Goal: Task Accomplishment & Management: Complete application form

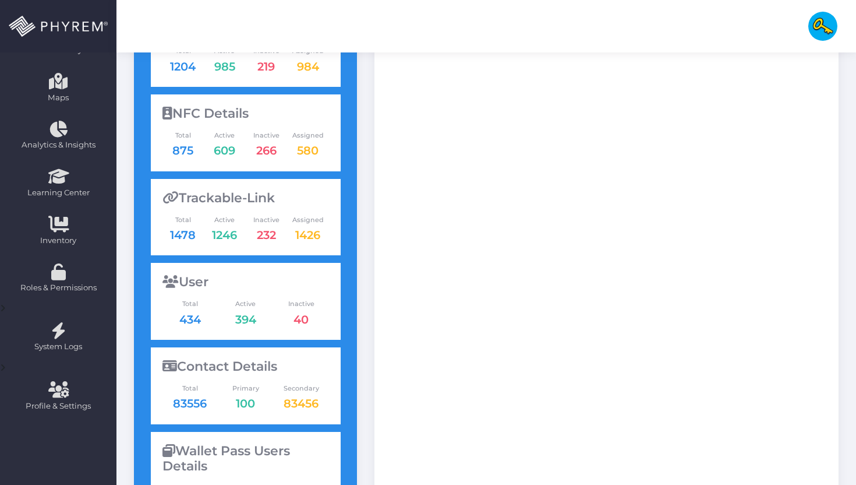
scroll to position [373, 0]
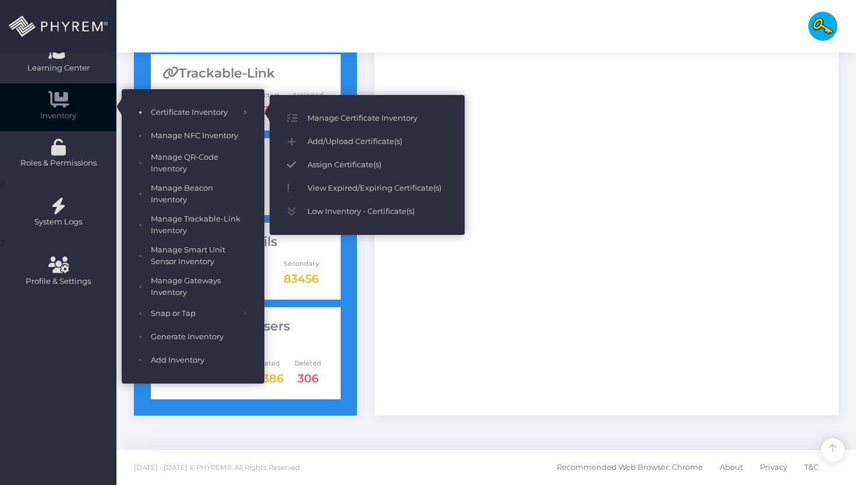
click at [342, 163] on span "Assign Certificate(s)" at bounding box center [377, 164] width 140 height 15
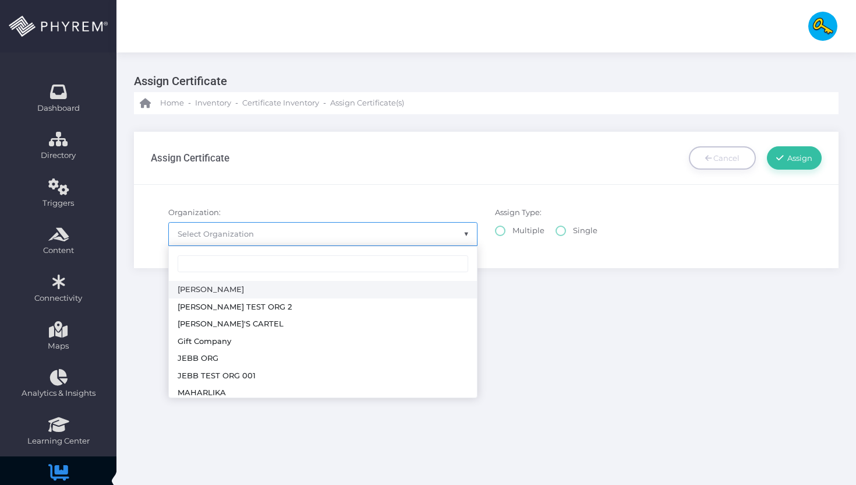
click at [353, 235] on span "Select Organization" at bounding box center [323, 233] width 308 height 22
radio input "true"
select select "161"
select select
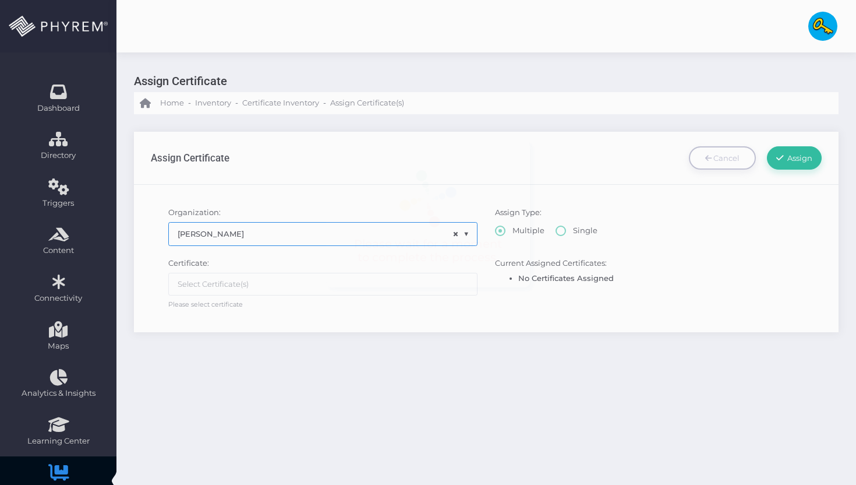
click at [325, 281] on ul at bounding box center [323, 284] width 308 height 22
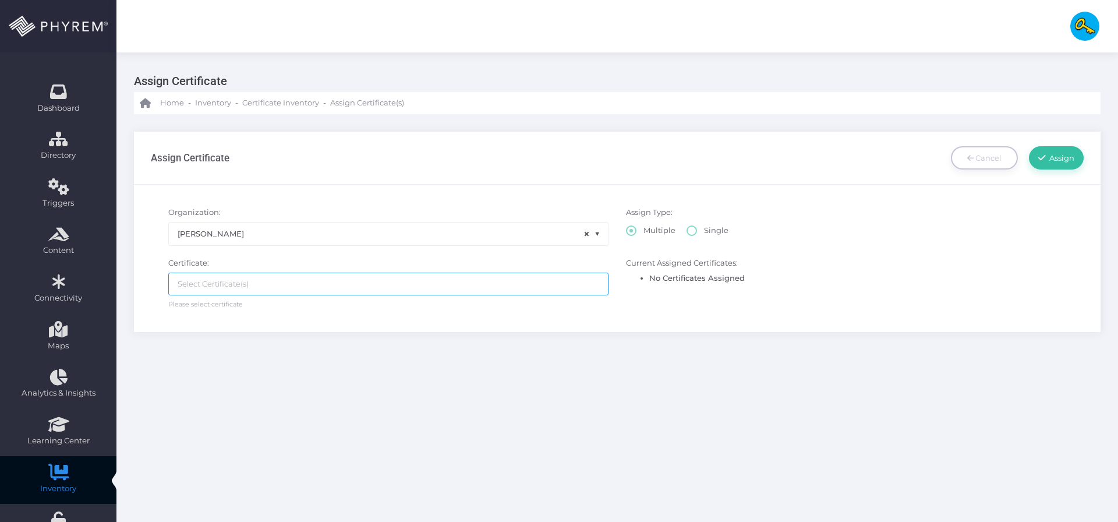
click at [645, 319] on div "Organization: -- Select Organization -- ALDRIN ALDRIN'S TEST ORG 2 CARLO'S CART…" at bounding box center [617, 259] width 967 height 148
click at [524, 270] on div "Certificate: Please select certificate" at bounding box center [389, 283] width 458 height 52
click at [526, 282] on ul at bounding box center [388, 284] width 439 height 22
click at [498, 239] on span "× ALDRIN" at bounding box center [388, 233] width 439 height 22
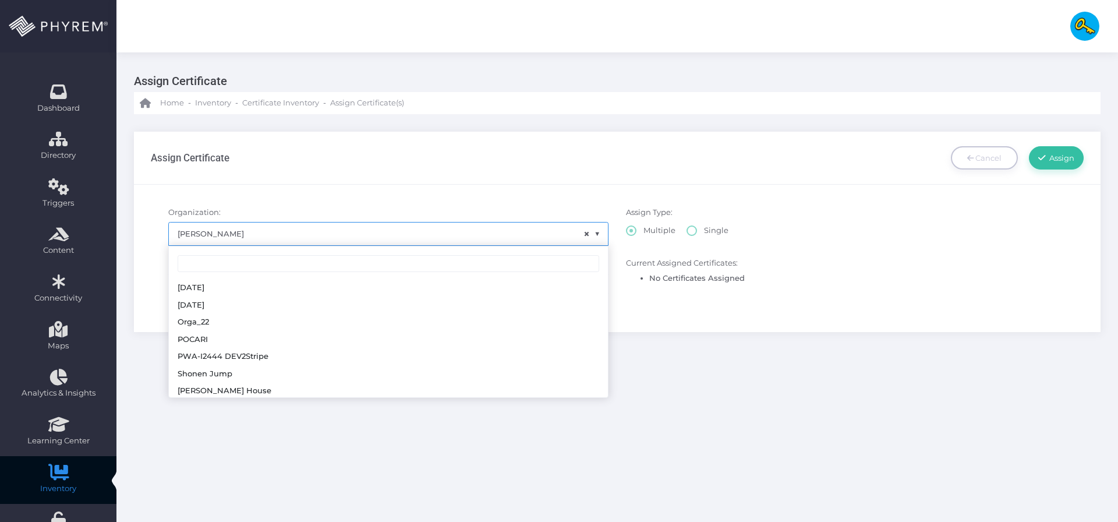
scroll to position [294, 0]
radio input "true"
select select "290"
select select
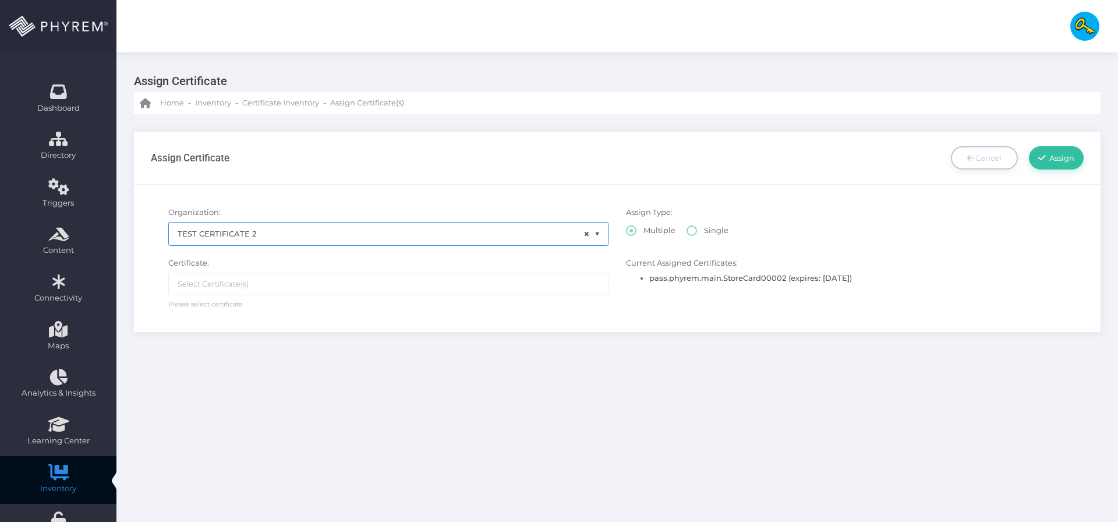
click at [411, 293] on ul at bounding box center [388, 284] width 439 height 22
click at [570, 225] on span "× TEST CERTIFICATE 2" at bounding box center [388, 233] width 439 height 22
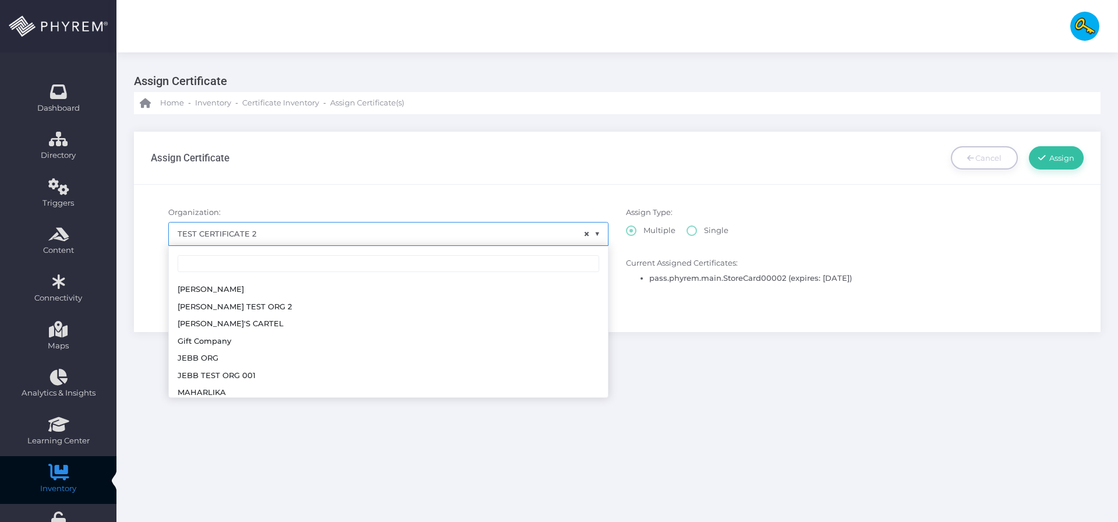
scroll to position [327, 0]
select select
click at [699, 232] on label "Single" at bounding box center [708, 231] width 42 height 12
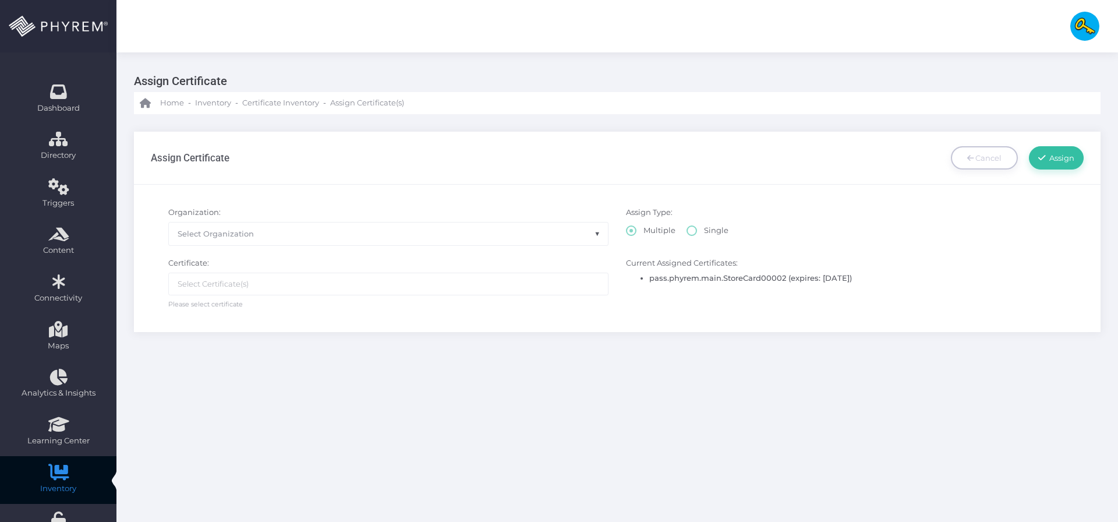
click at [697, 233] on label "Single" at bounding box center [708, 231] width 42 height 12
click at [628, 227] on label "Multiple" at bounding box center [650, 231] width 49 height 12
drag, startPoint x: 706, startPoint y: 235, endPoint x: 687, endPoint y: 232, distance: 19.4
click at [694, 233] on label "Single" at bounding box center [708, 231] width 42 height 12
click at [687, 232] on label "Single" at bounding box center [708, 231] width 42 height 12
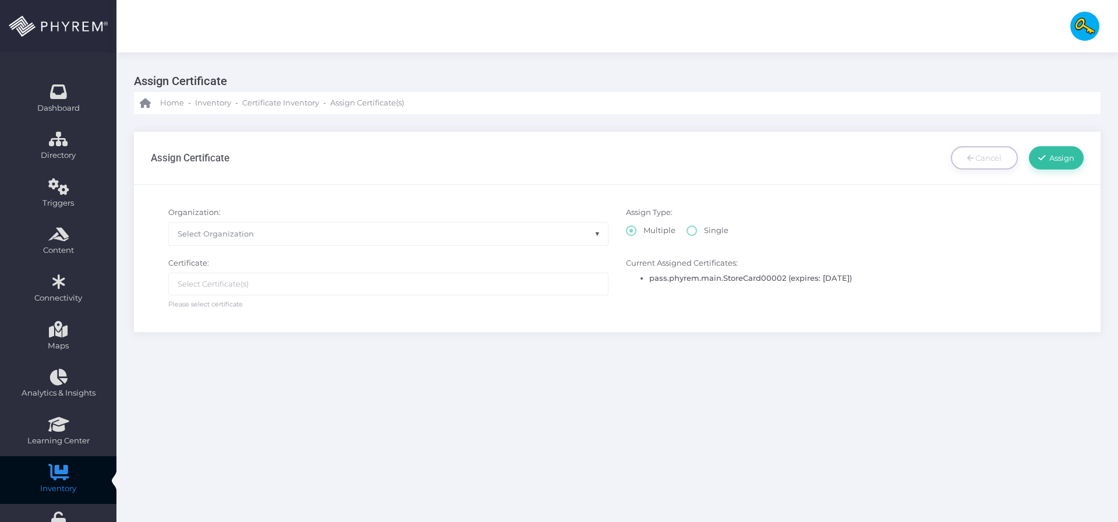
click at [687, 232] on label "Single" at bounding box center [708, 231] width 42 height 12
click at [637, 229] on label "Multiple" at bounding box center [650, 231] width 49 height 12
click at [485, 220] on div "Organization: -- Select Organization -- ALDRIN ALDRIN'S TEST ORG 2 CARLO'S CART…" at bounding box center [389, 226] width 458 height 38
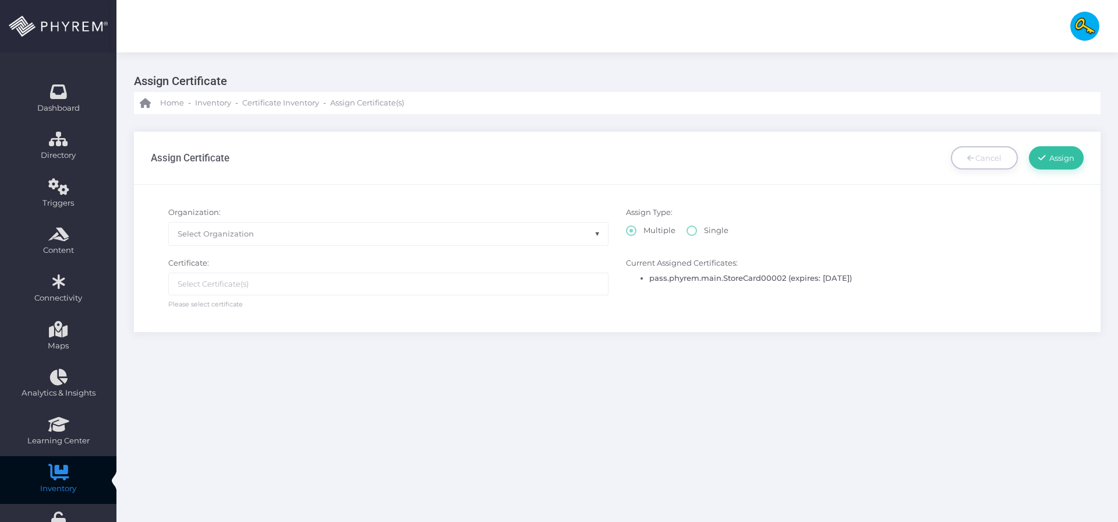
click at [477, 226] on span "Select Organization" at bounding box center [388, 233] width 439 height 22
click at [643, 193] on div "Organization: -- Select Organization -- ALDRIN ALDRIN'S TEST ORG 2 CARLO'S CART…" at bounding box center [617, 259] width 967 height 148
click at [687, 232] on label "Single" at bounding box center [708, 231] width 42 height 12
click at [695, 234] on label "Single" at bounding box center [708, 231] width 42 height 12
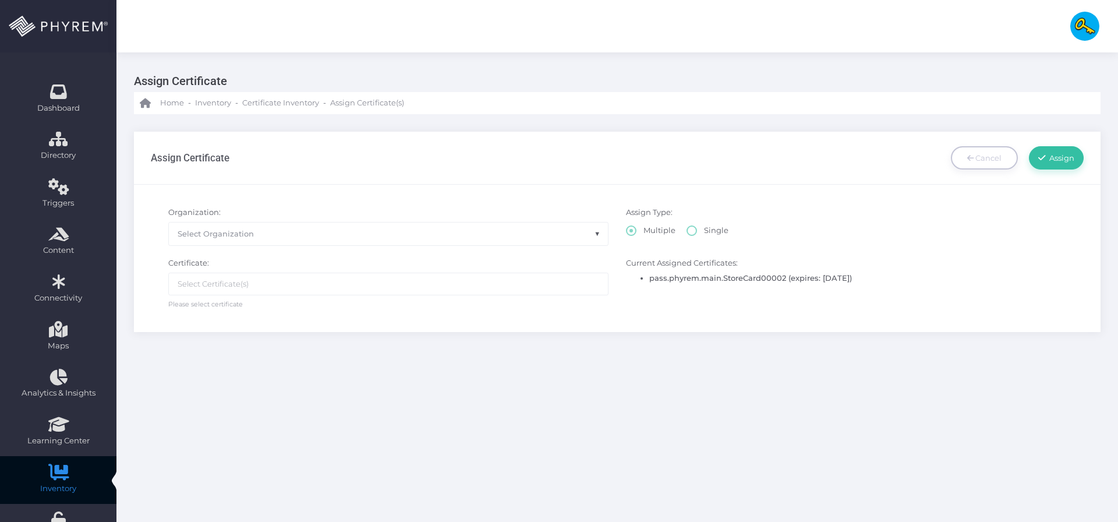
click at [694, 234] on label "Single" at bounding box center [708, 231] width 42 height 12
click at [688, 234] on label "Single" at bounding box center [708, 231] width 42 height 12
click at [649, 232] on label "Multiple" at bounding box center [650, 231] width 49 height 12
click at [694, 234] on label "Single" at bounding box center [708, 231] width 42 height 12
click at [621, 235] on div "Assign Type: Multiple Single" at bounding box center [846, 226] width 458 height 38
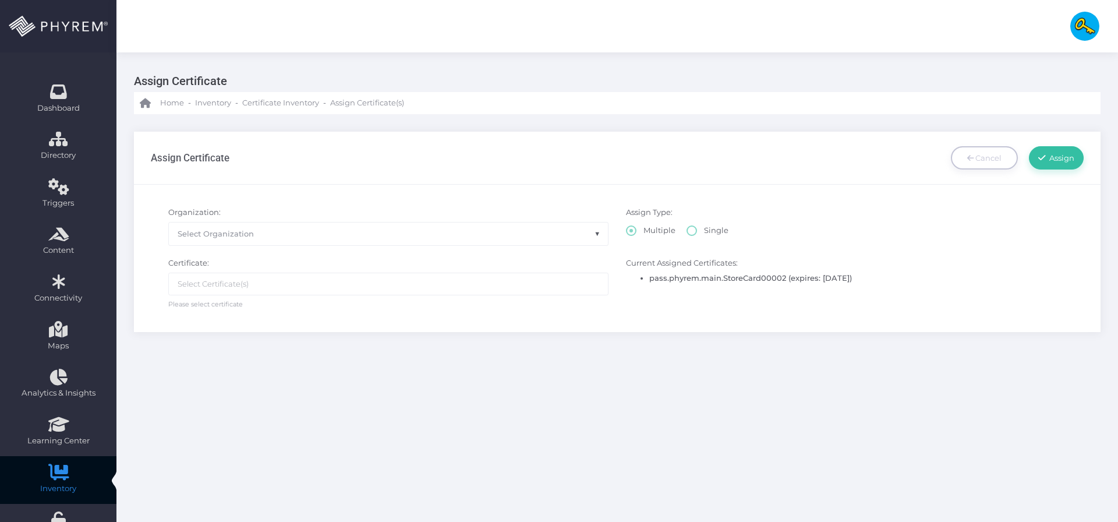
drag, startPoint x: 655, startPoint y: 232, endPoint x: 687, endPoint y: 234, distance: 32.0
click at [662, 233] on label "Multiple" at bounding box center [650, 231] width 49 height 12
click at [689, 233] on label "Single" at bounding box center [708, 231] width 42 height 12
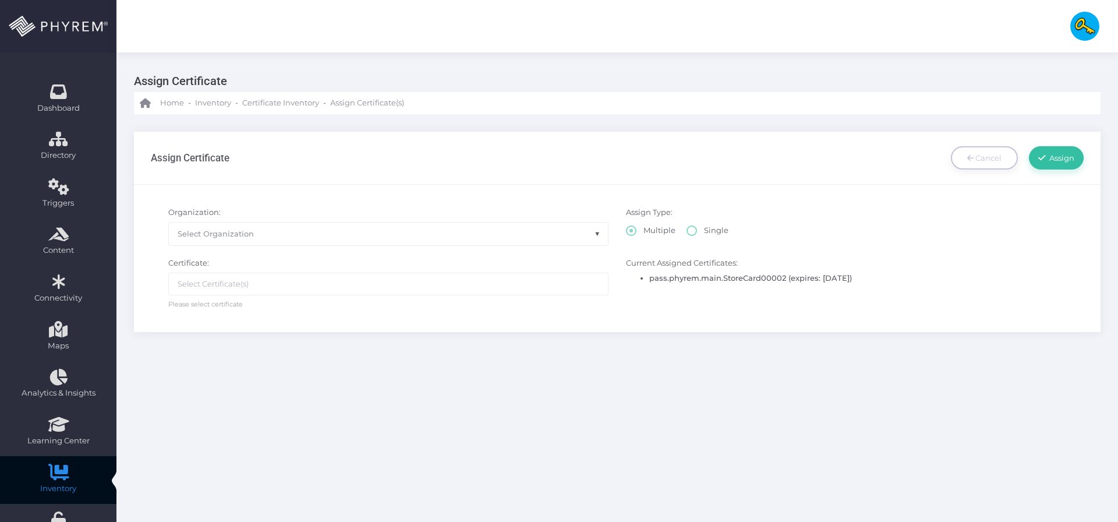
click at [499, 277] on ul at bounding box center [388, 284] width 439 height 22
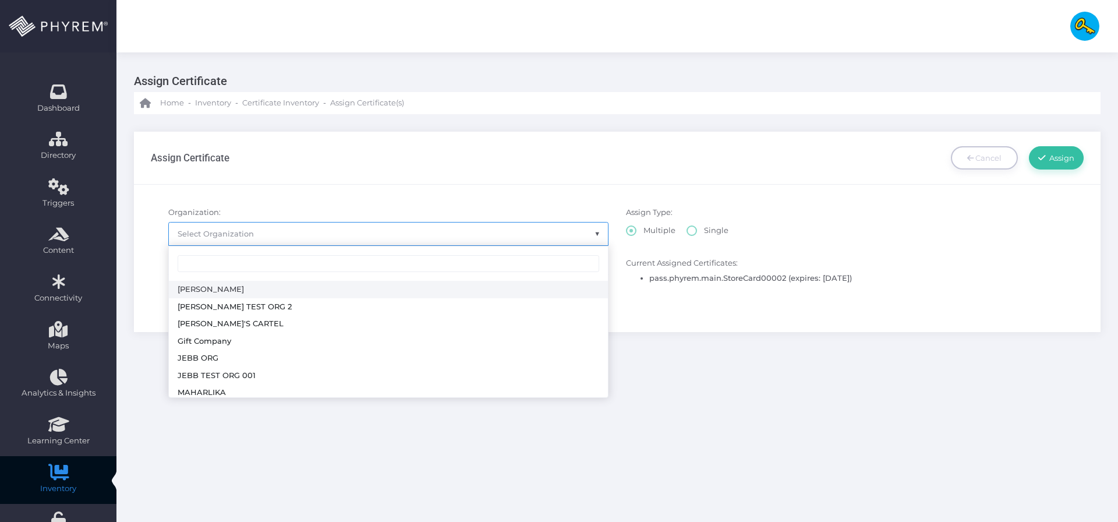
click at [530, 240] on span "Select Organization" at bounding box center [388, 233] width 439 height 22
radio input "true"
select select "162"
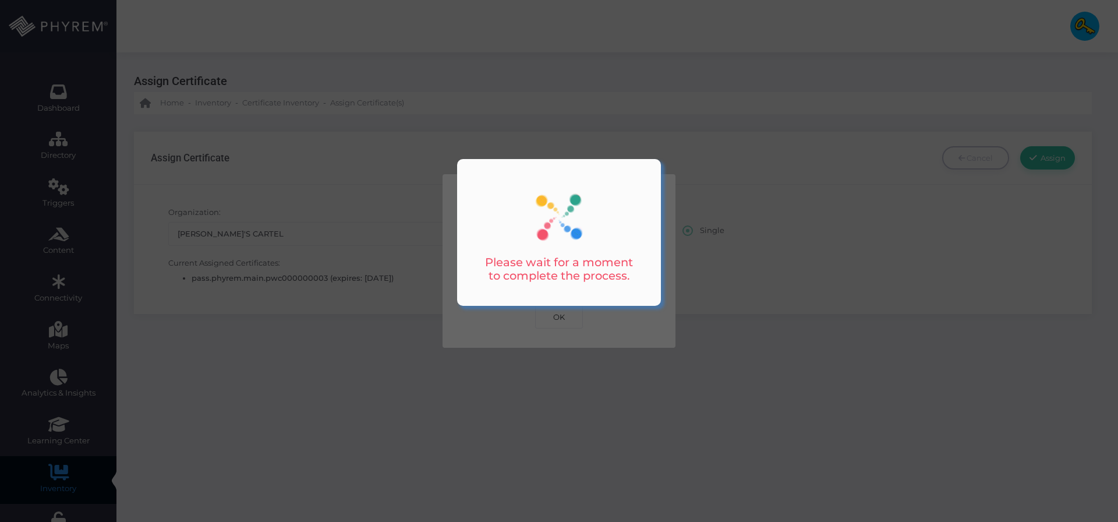
click at [353, 287] on div at bounding box center [559, 261] width 1118 height 522
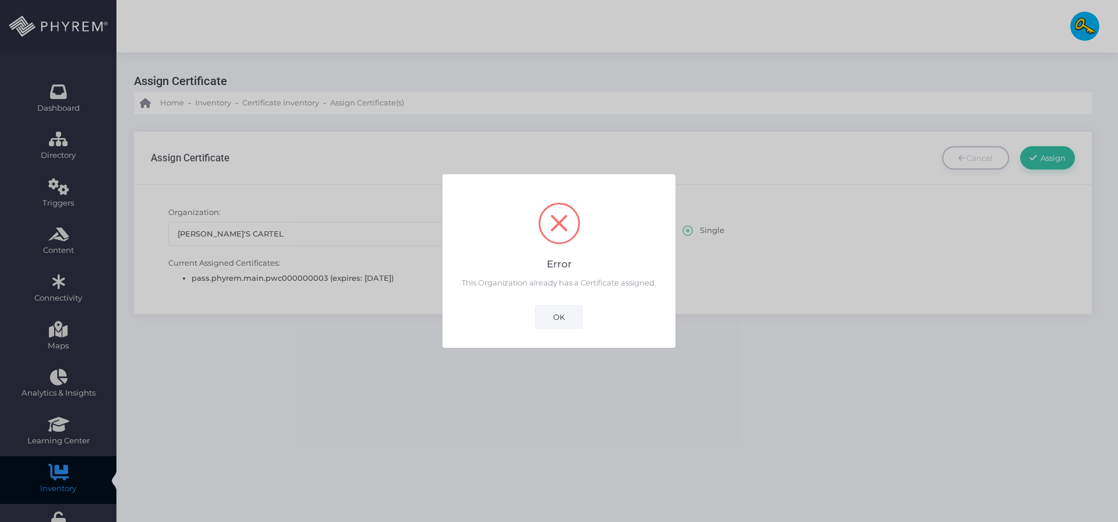
click at [554, 315] on button "OK" at bounding box center [559, 316] width 48 height 23
select select
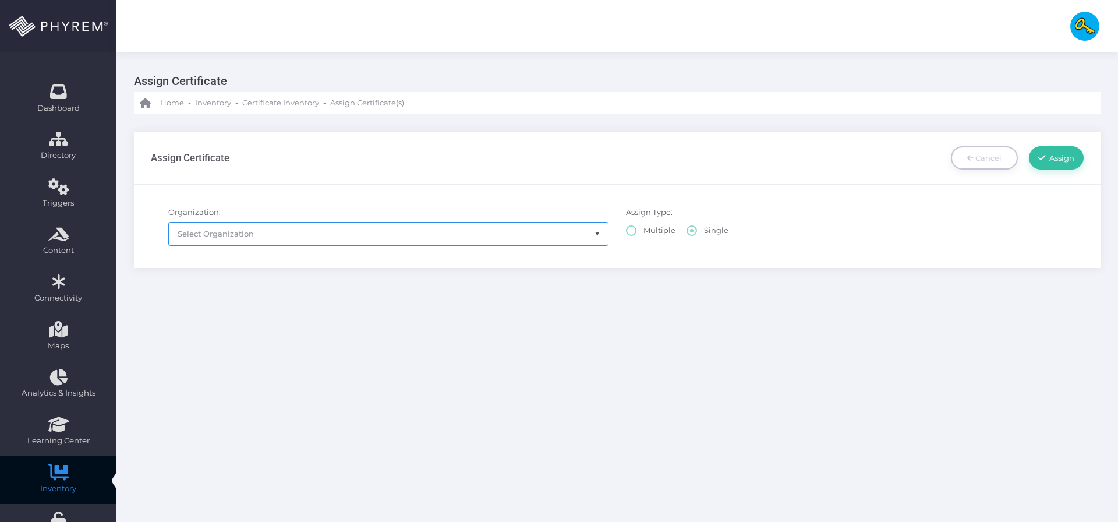
click at [557, 241] on span "Select Organization" at bounding box center [388, 233] width 439 height 22
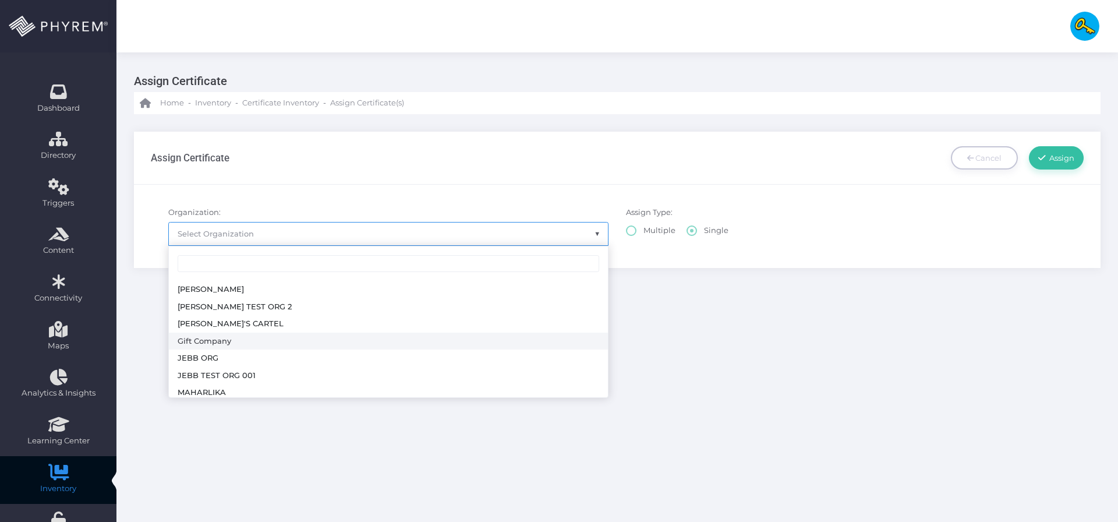
scroll to position [330, 0]
radio input "true"
select select "229"
select select
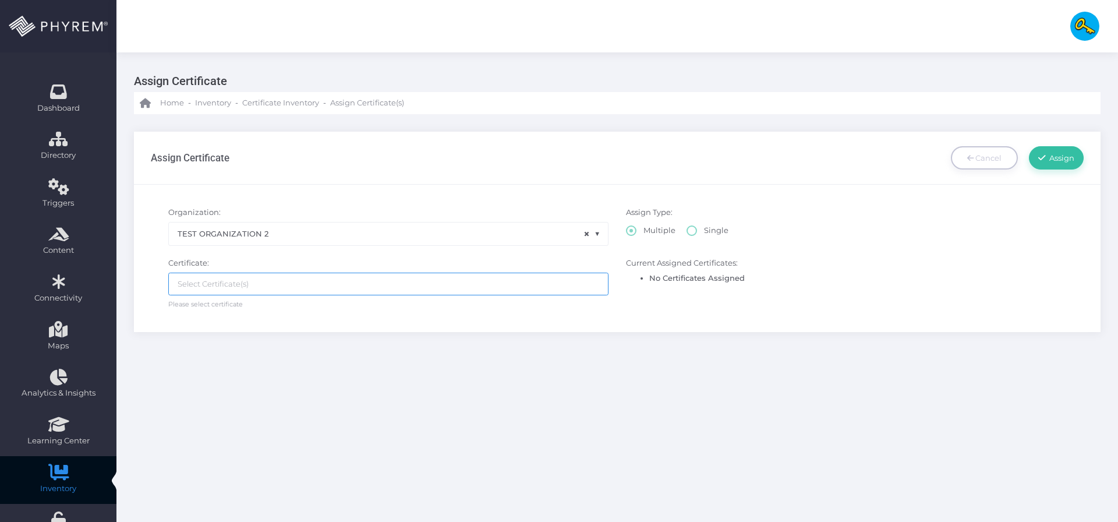
click at [365, 290] on ul at bounding box center [388, 284] width 439 height 22
click at [379, 238] on span "× TEST ORGANIZATION 2" at bounding box center [388, 233] width 439 height 22
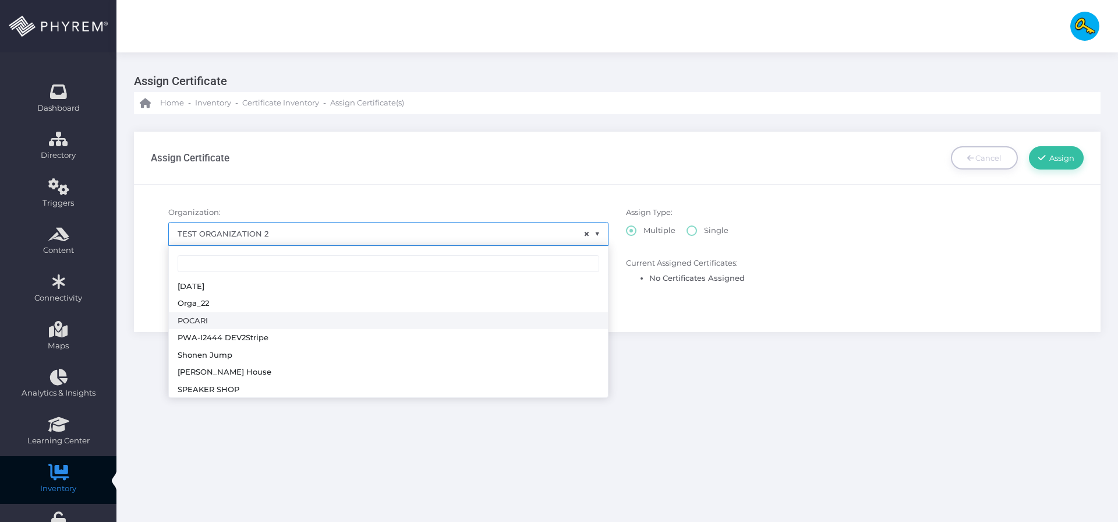
scroll to position [156, 0]
radio input "true"
select select "168"
select select
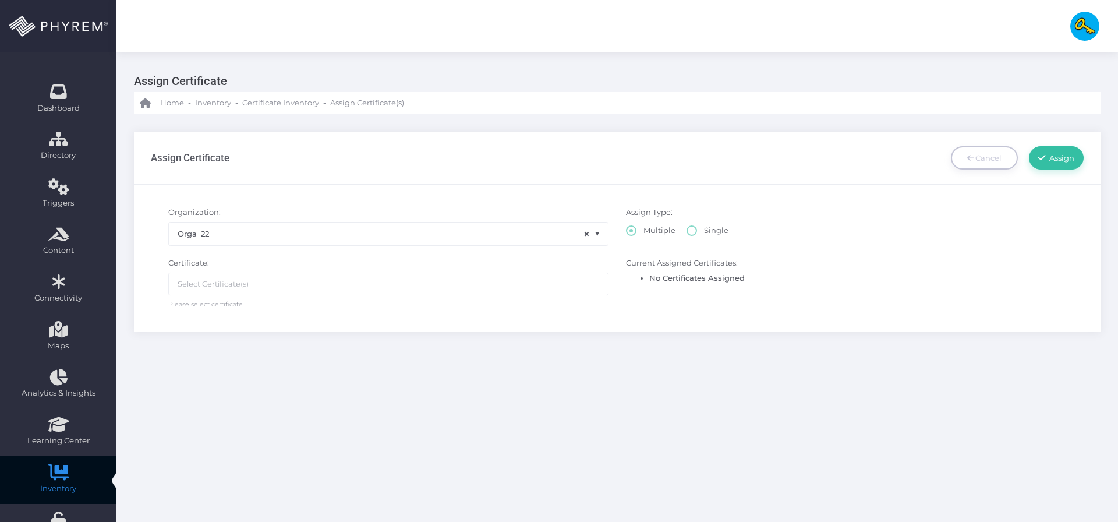
click at [311, 290] on ul at bounding box center [388, 284] width 439 height 22
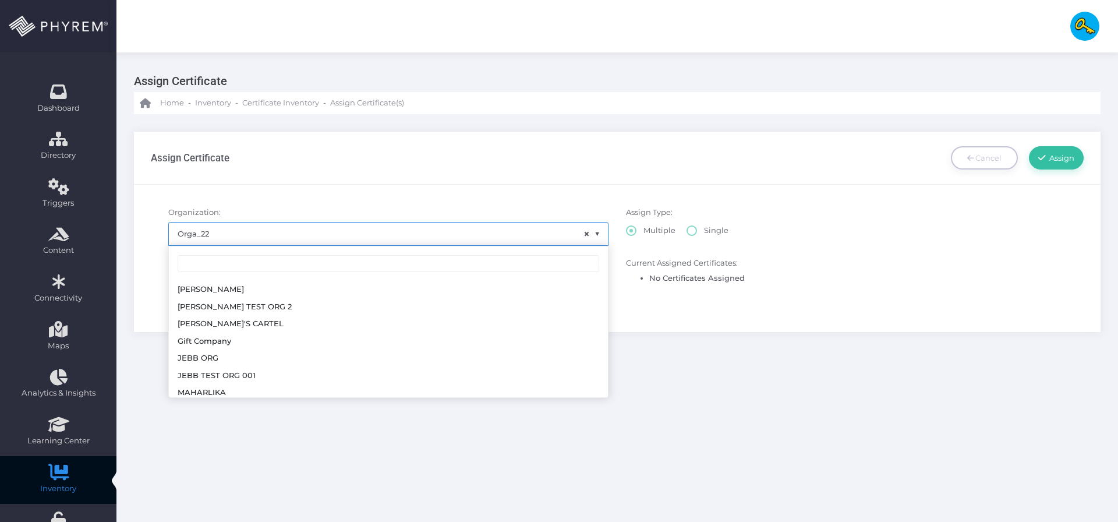
click at [313, 242] on span "× Orga_22" at bounding box center [388, 233] width 439 height 22
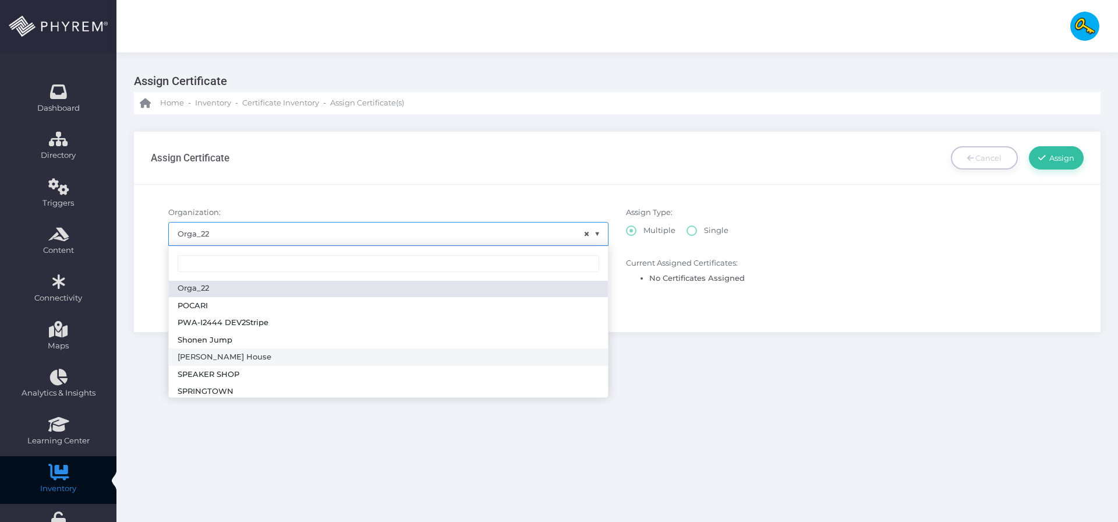
scroll to position [179, 0]
radio input "true"
select select "174"
select select
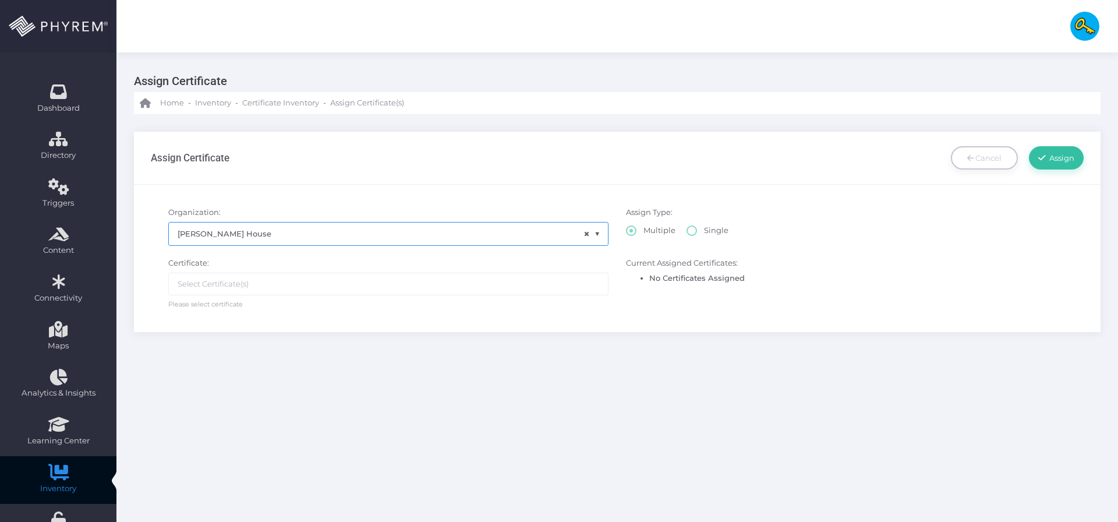
click at [277, 282] on ul at bounding box center [388, 284] width 439 height 22
click at [284, 245] on span "× Slaughter House" at bounding box center [388, 233] width 440 height 23
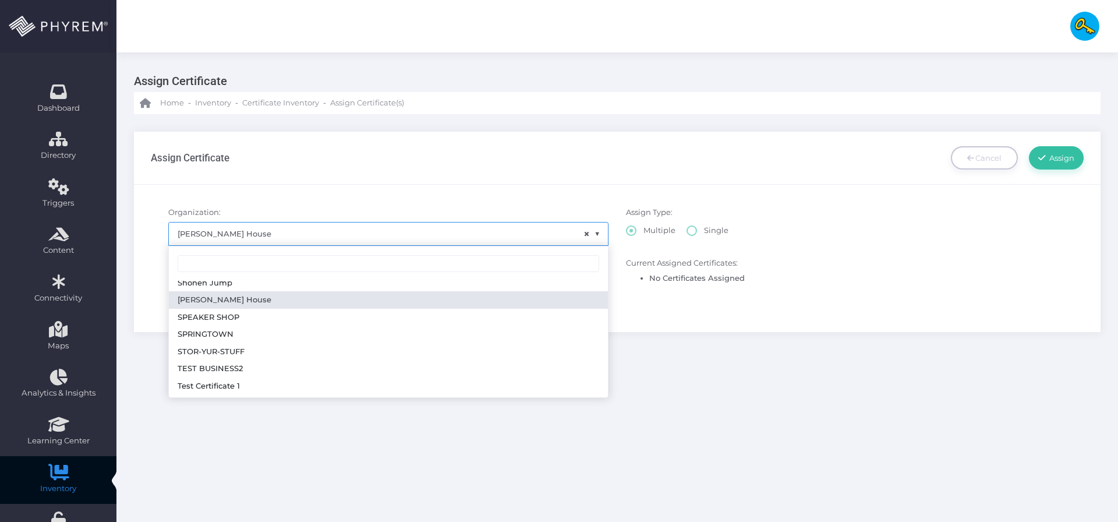
scroll to position [0, 0]
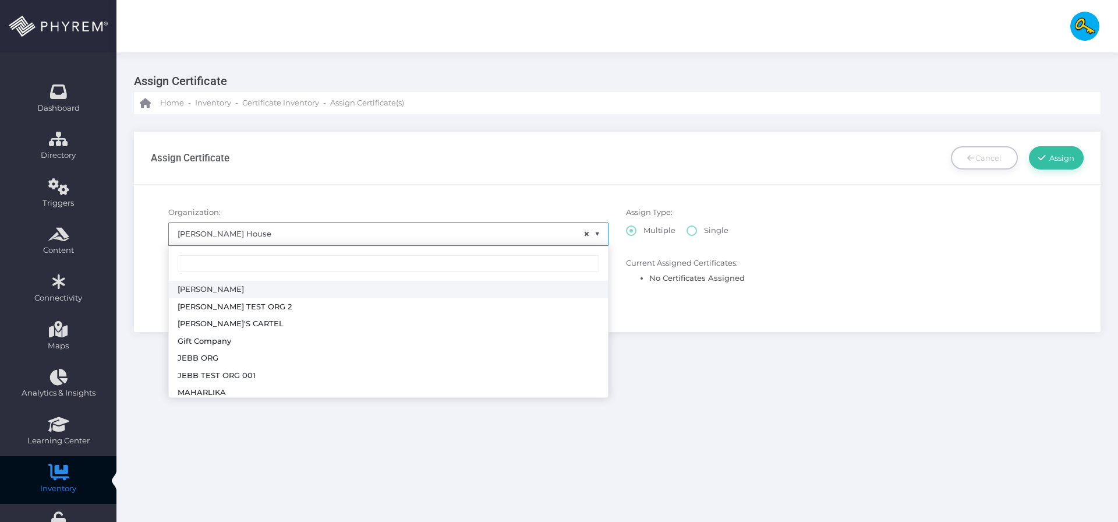
radio input "true"
select select "161"
select select
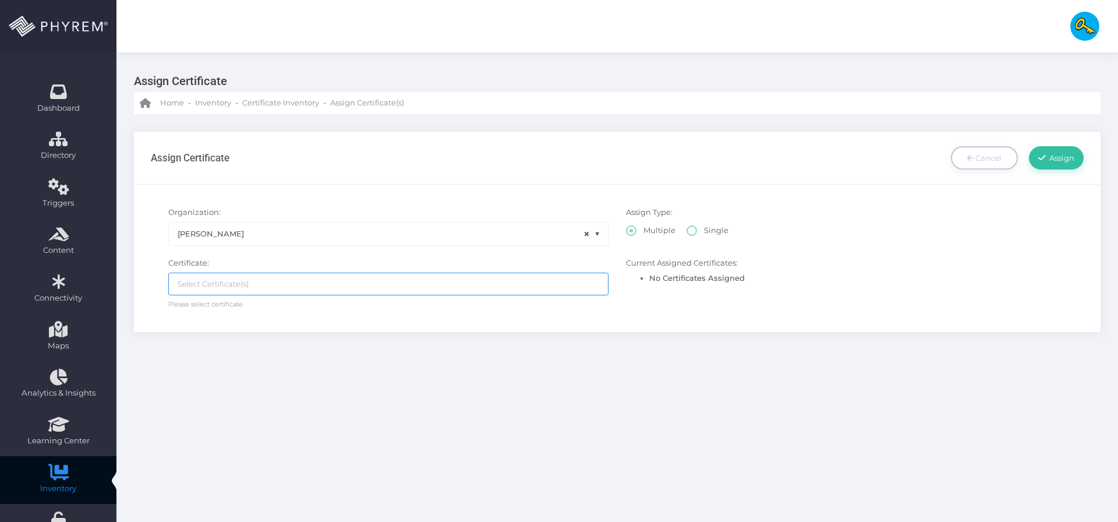
click at [254, 289] on li at bounding box center [223, 283] width 91 height 13
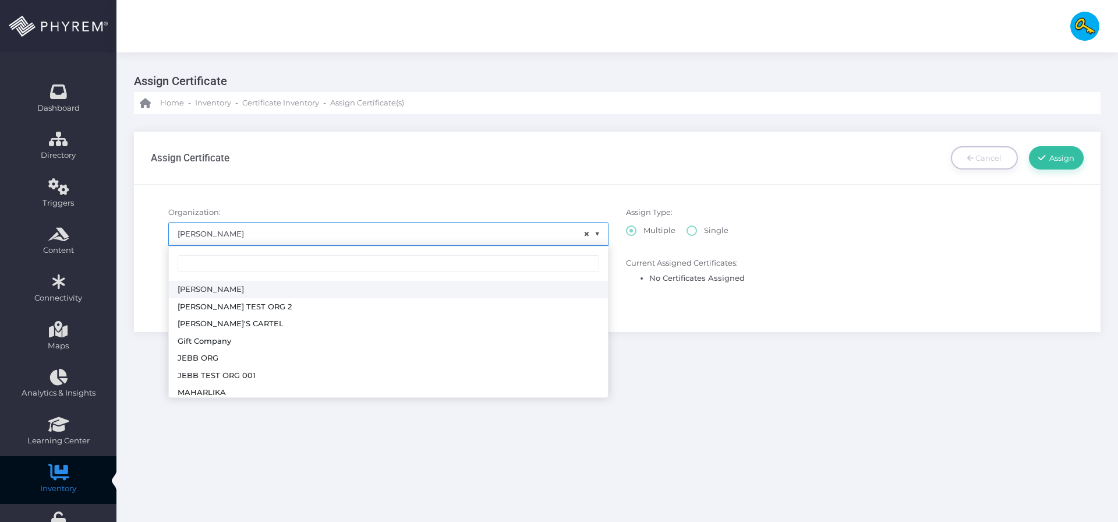
click at [271, 235] on span "× ALDRIN" at bounding box center [388, 233] width 439 height 22
click at [271, 269] on input "search" at bounding box center [389, 263] width 422 height 17
click at [740, 370] on div "Assign Certificate Home - Inventory - Certificate Inventory - Assign Certificat…" at bounding box center [617, 355] width 1002 height 607
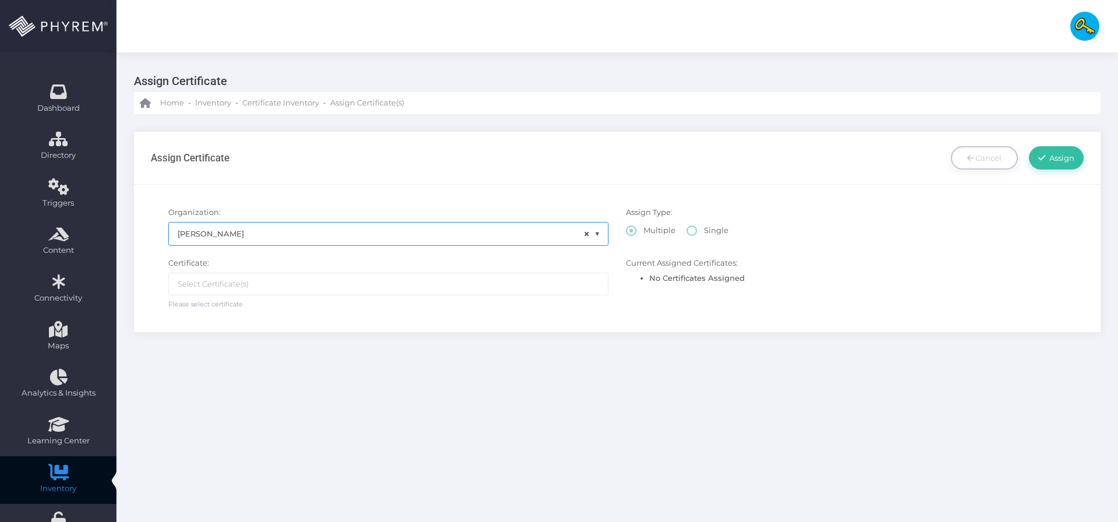
click at [464, 285] on ul at bounding box center [388, 284] width 439 height 22
click at [449, 235] on span "× ALDRIN" at bounding box center [388, 233] width 439 height 22
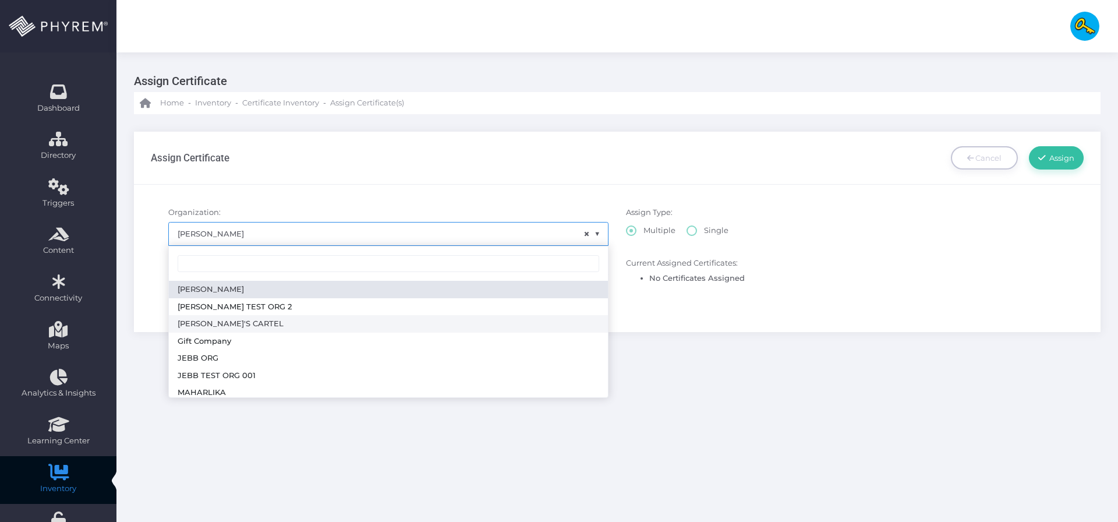
radio input "true"
select select "162"
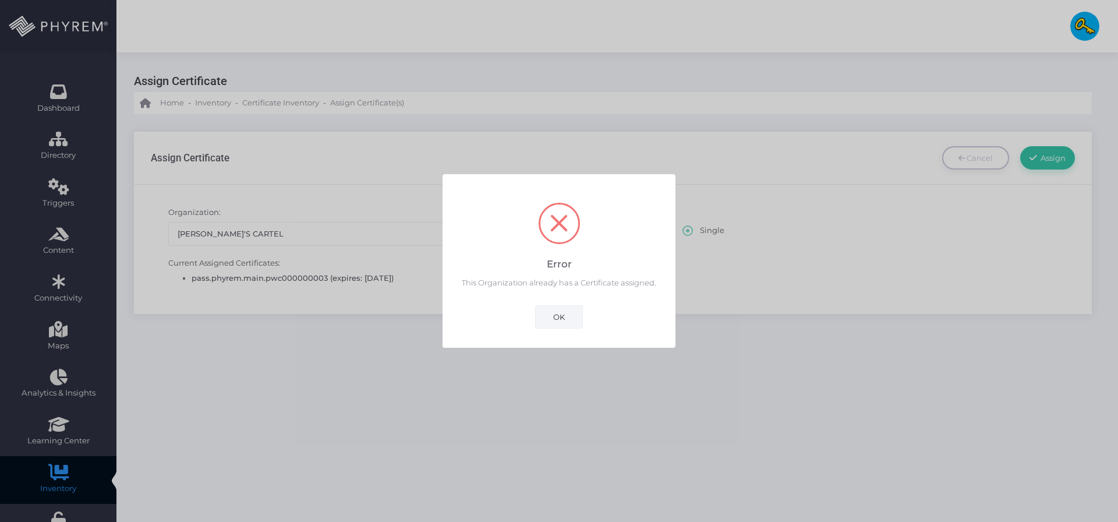
click at [547, 312] on button "OK" at bounding box center [559, 316] width 48 height 23
select select
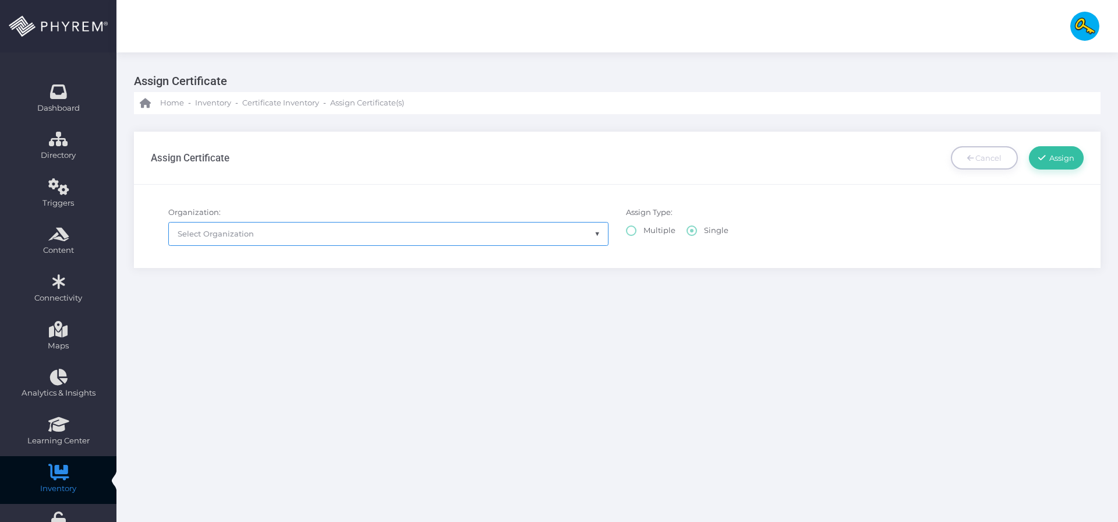
click at [501, 242] on span "Select Organization" at bounding box center [388, 233] width 439 height 22
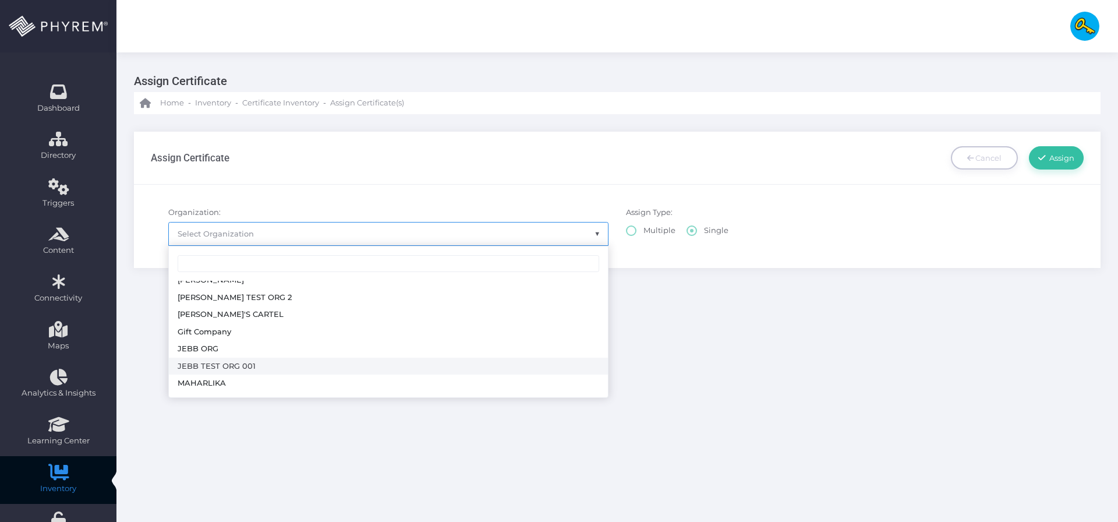
scroll to position [10, 0]
radio input "true"
select select "172"
select select
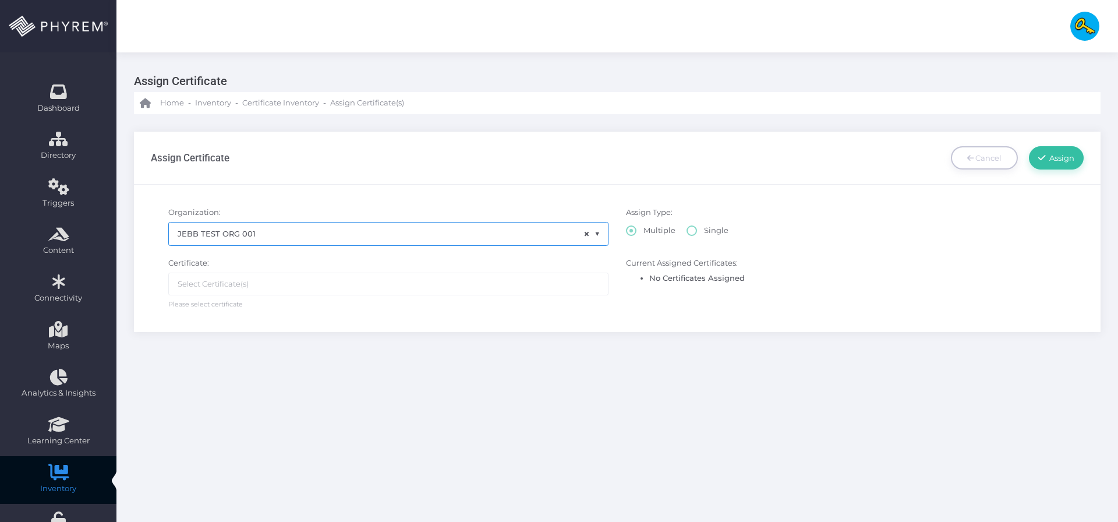
click at [328, 291] on ul at bounding box center [388, 284] width 439 height 22
click at [345, 252] on div "Certificate: Select Certificate Please select certificate Certificate: Please s…" at bounding box center [617, 284] width 951 height 64
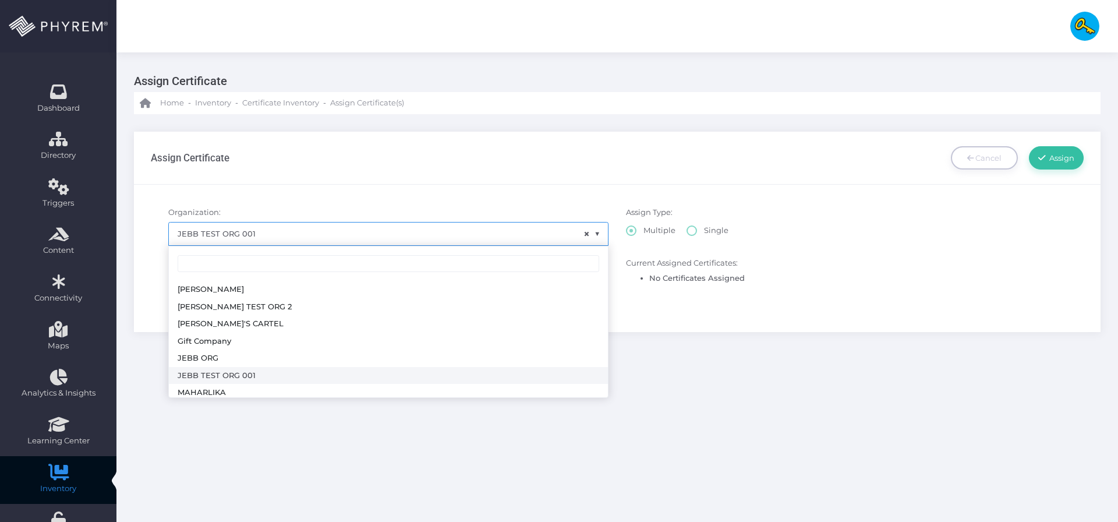
click at [351, 238] on span "× JEBB TEST ORG 001" at bounding box center [388, 233] width 439 height 22
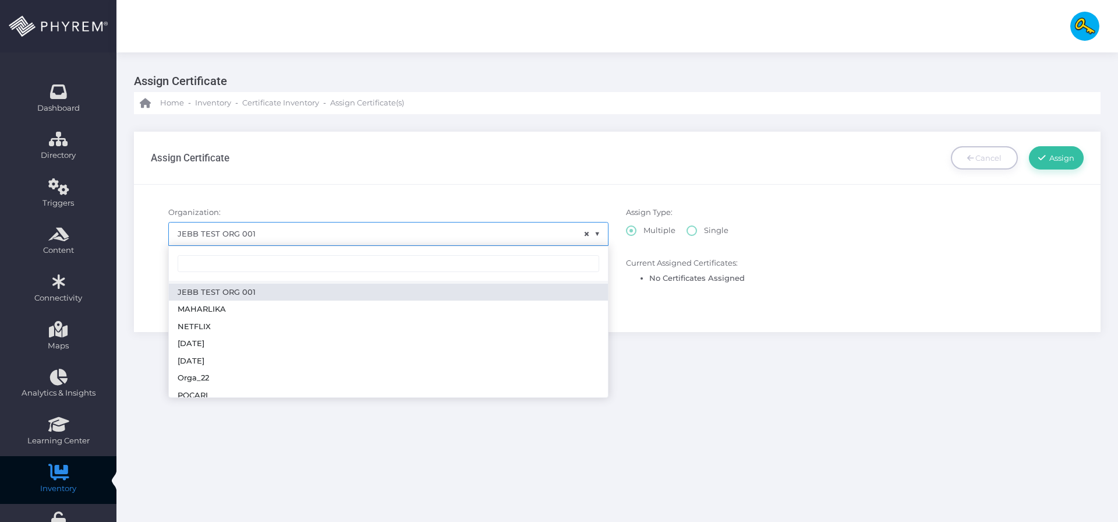
scroll to position [84, 0]
radio input "true"
select select "224"
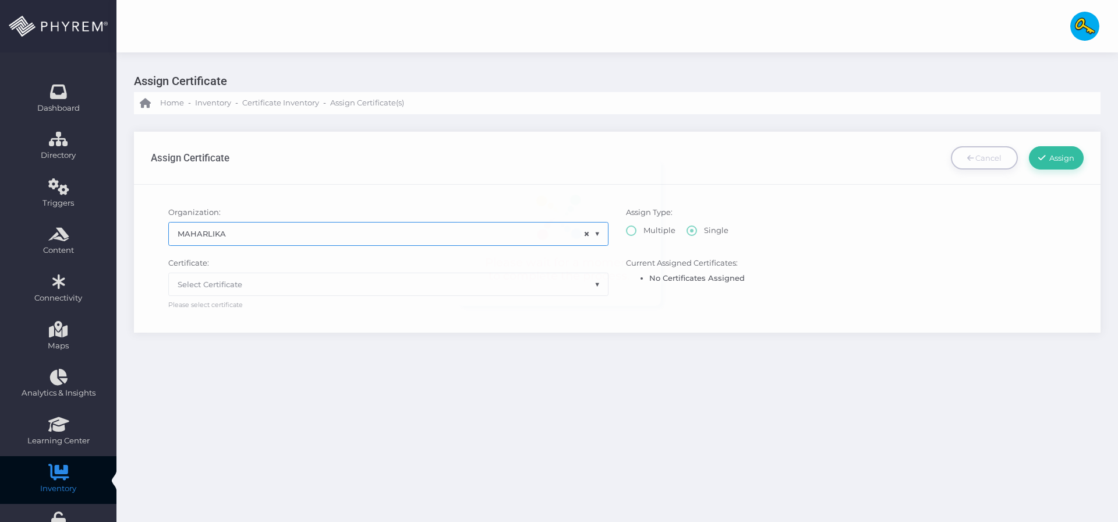
click at [346, 296] on div "Certificate: Select Certificate Please select certificate" at bounding box center [389, 283] width 458 height 53
click at [347, 291] on span "Select Certificate" at bounding box center [388, 284] width 439 height 22
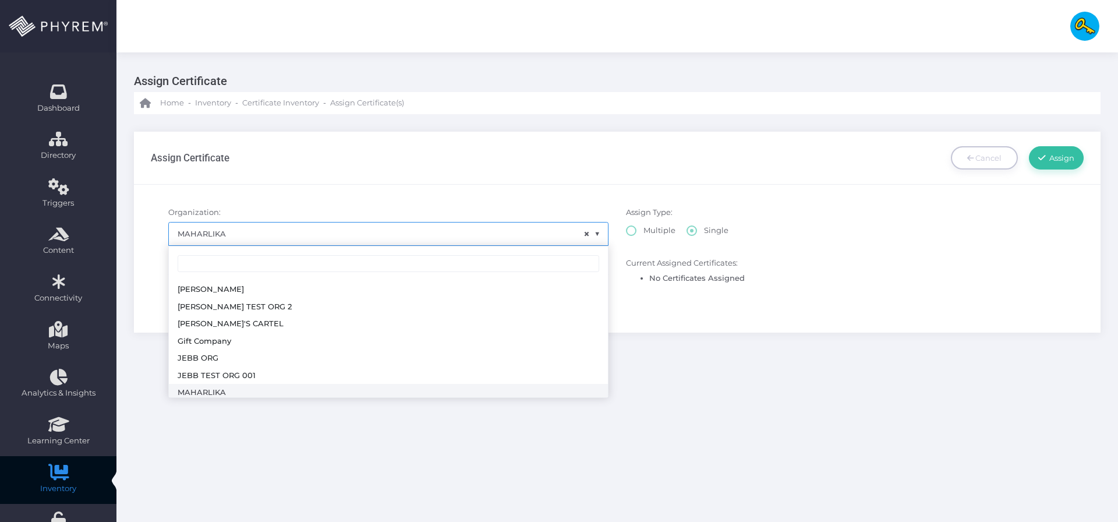
click at [321, 239] on span "× MAHARLIKA" at bounding box center [388, 233] width 439 height 22
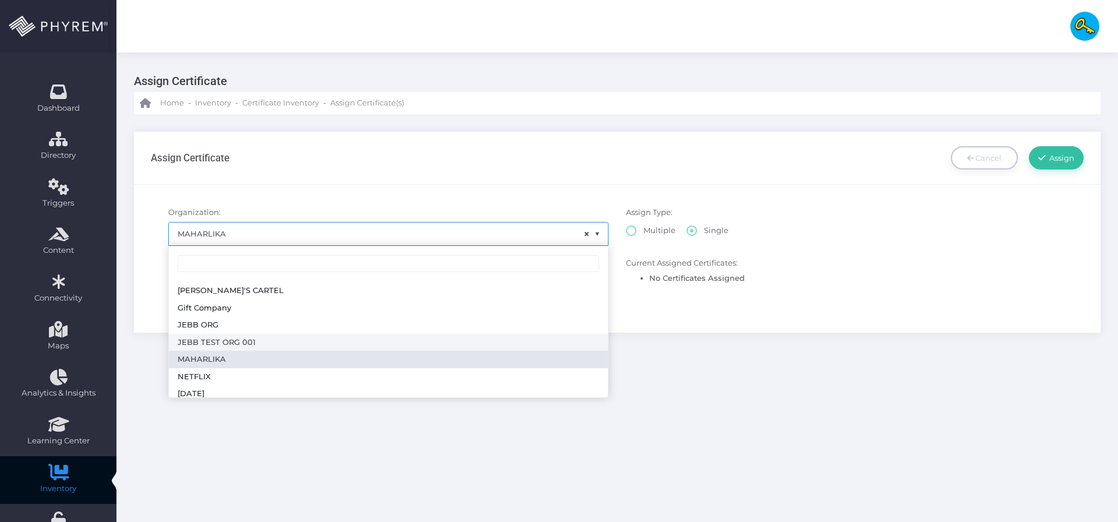
scroll to position [0, 0]
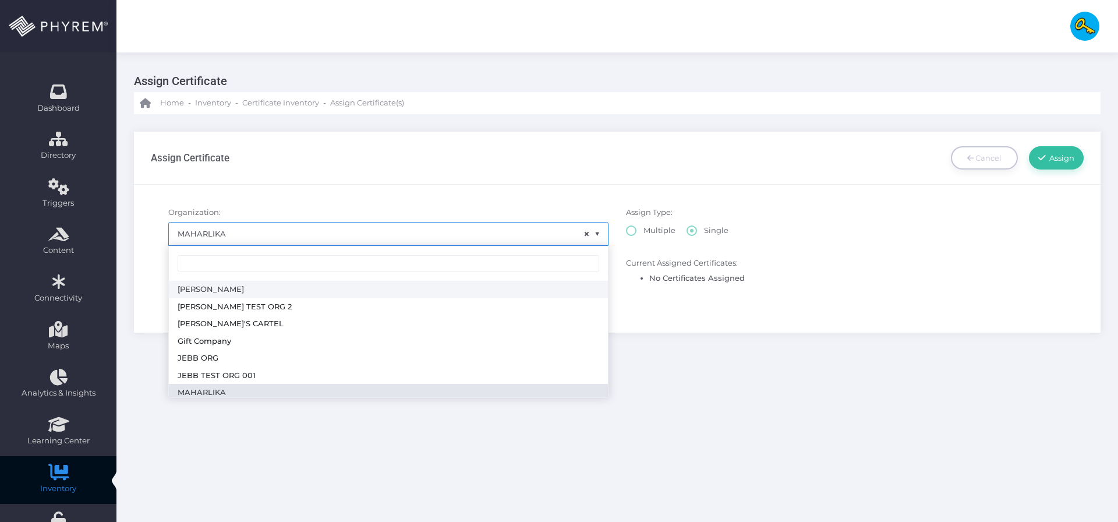
radio input "true"
select select "161"
select select
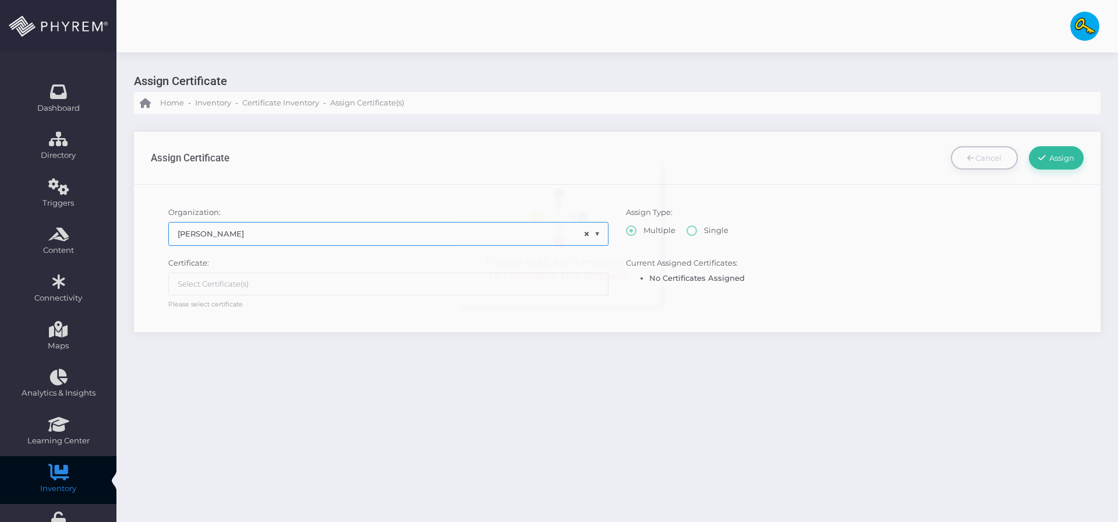
click at [329, 280] on ul at bounding box center [388, 284] width 439 height 22
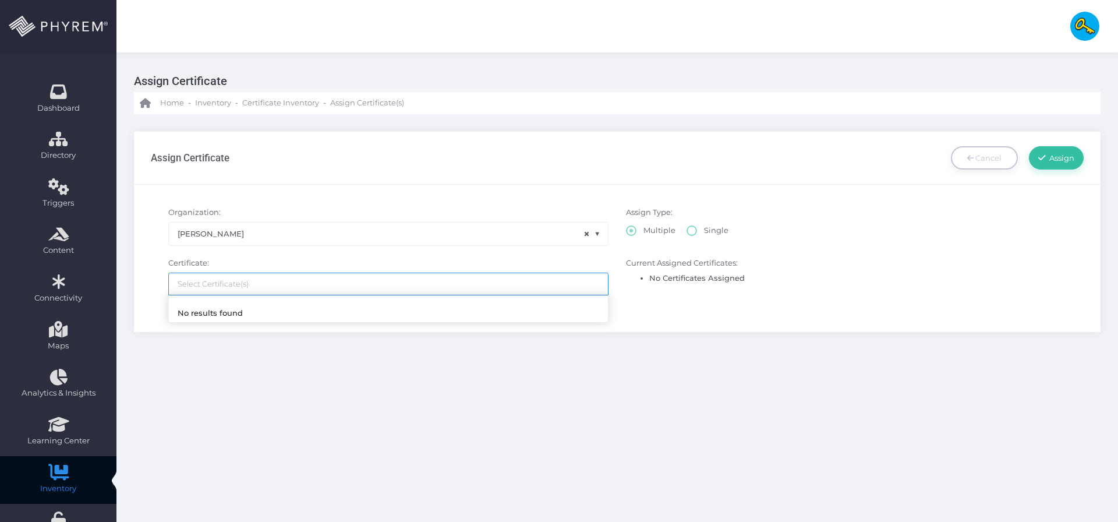
click at [321, 241] on span "× ALDRIN" at bounding box center [388, 233] width 439 height 22
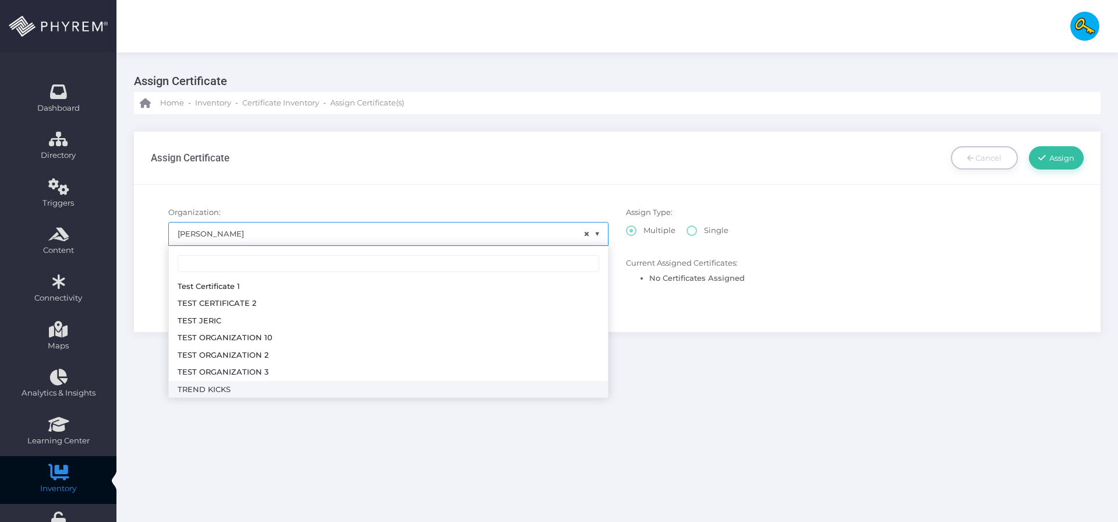
scroll to position [330, 0]
radio input "true"
select select "160"
select select
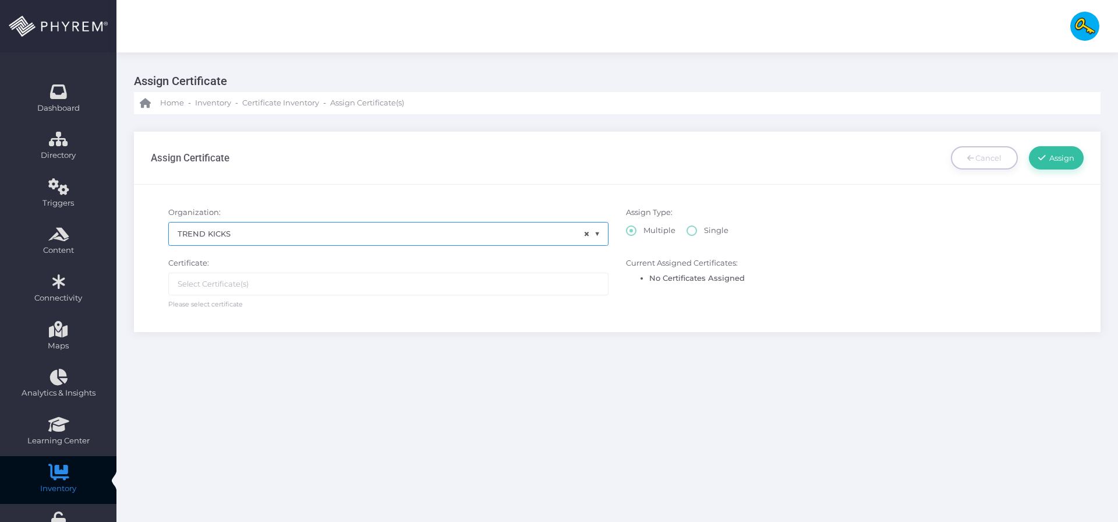
click at [319, 285] on ul at bounding box center [388, 284] width 439 height 22
click at [652, 280] on li "No Certificates Assigned" at bounding box center [857, 279] width 417 height 12
drag, startPoint x: 647, startPoint y: 278, endPoint x: 763, endPoint y: 272, distance: 116.6
click at [763, 273] on ul "No Certificates Assigned" at bounding box center [846, 279] width 440 height 12
click at [696, 227] on label "Single" at bounding box center [708, 231] width 42 height 12
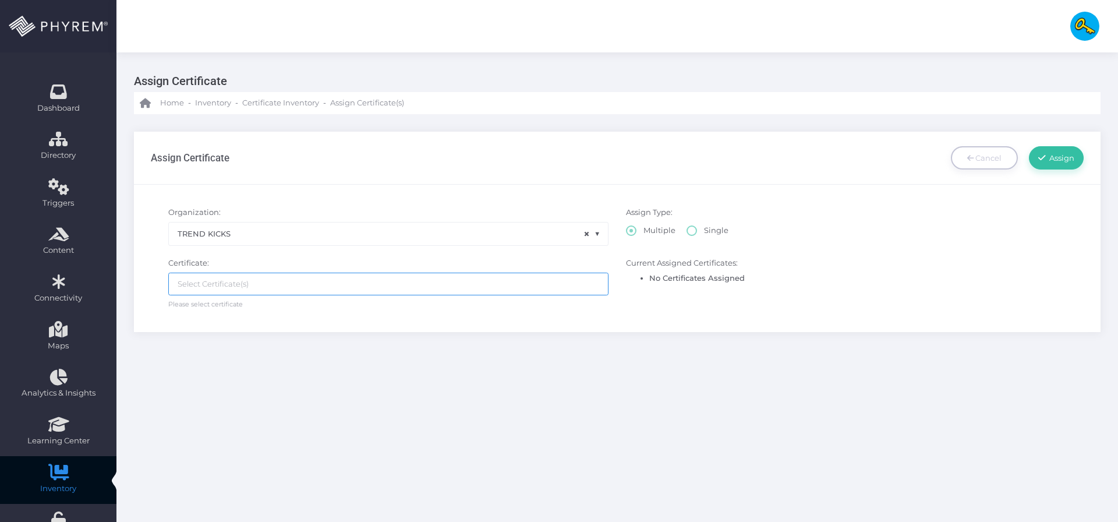
click at [284, 283] on ul at bounding box center [388, 284] width 439 height 22
click at [218, 407] on div "Assign Certificate Home - Inventory - Certificate Inventory - Assign Certificat…" at bounding box center [617, 355] width 1002 height 607
